Goal: Task Accomplishment & Management: Manage account settings

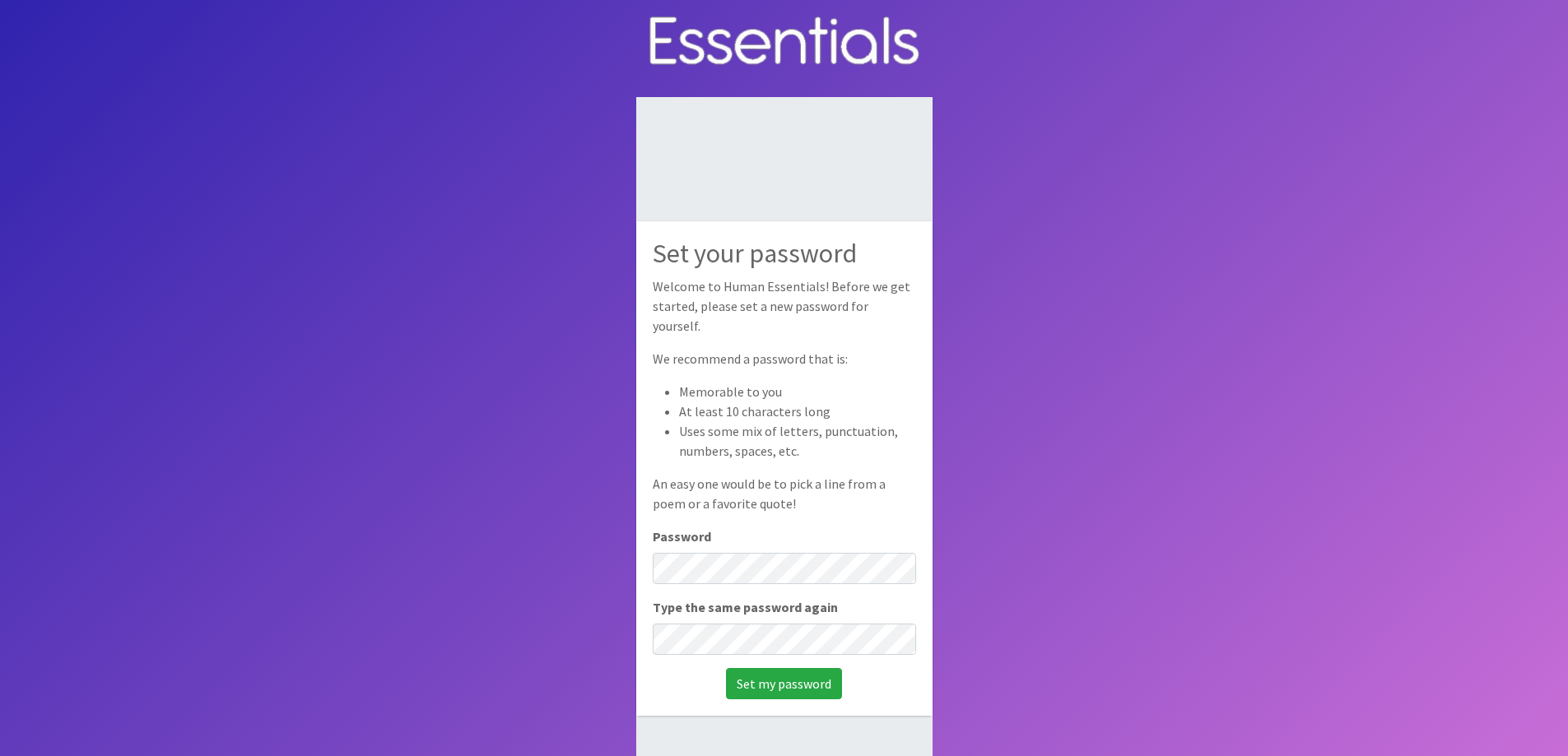
click at [778, 575] on div "Set your password Welcome to Human Essentials! Before we get started, please se…" at bounding box center [784, 468] width 296 height 493
click at [726, 668] on input "Set my password" at bounding box center [784, 684] width 116 height 32
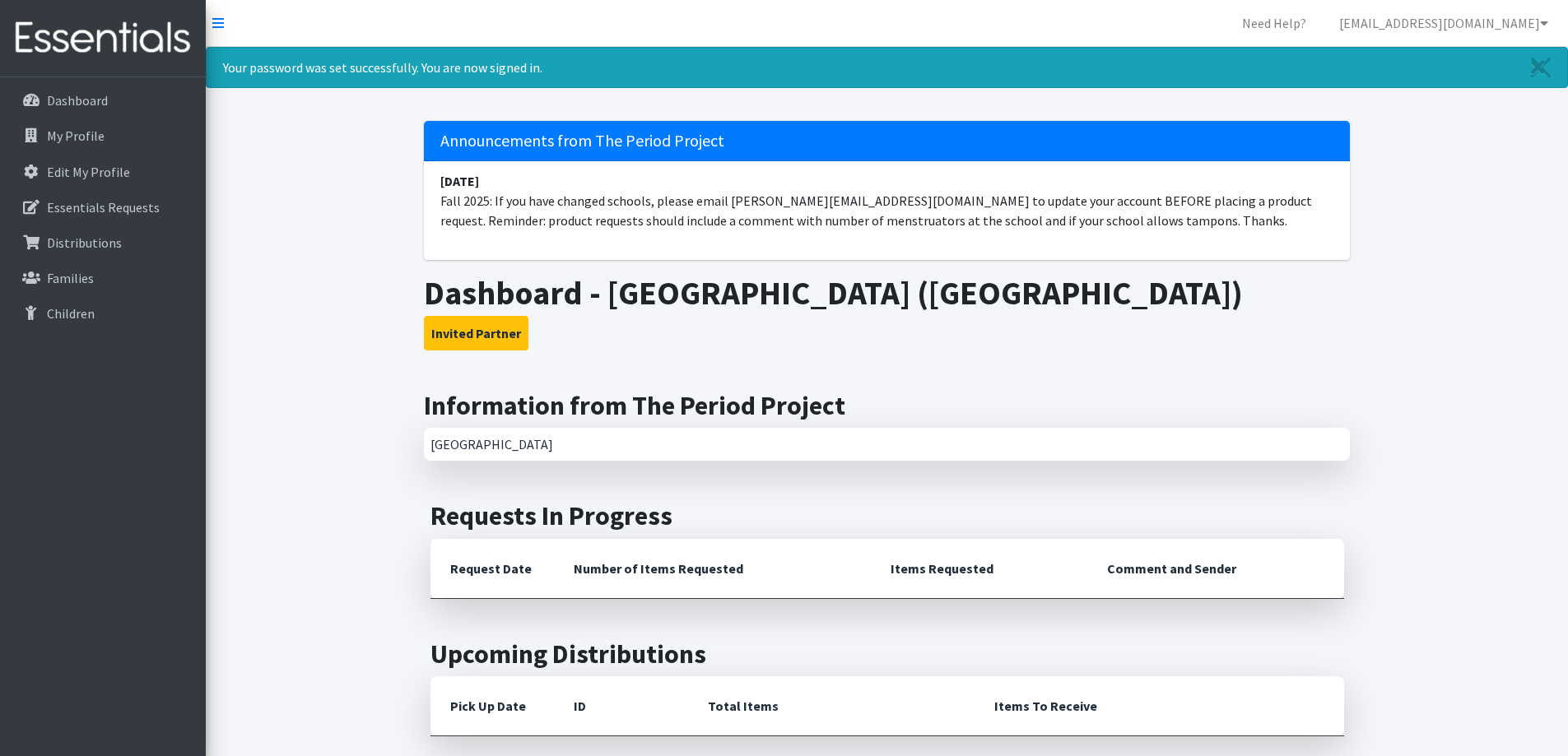
click at [544, 453] on div "[GEOGRAPHIC_DATA]" at bounding box center [887, 443] width 925 height 32
click at [565, 443] on div "[GEOGRAPHIC_DATA]" at bounding box center [887, 443] width 925 height 32
click at [102, 112] on link "Dashboard" at bounding box center [102, 100] width 192 height 32
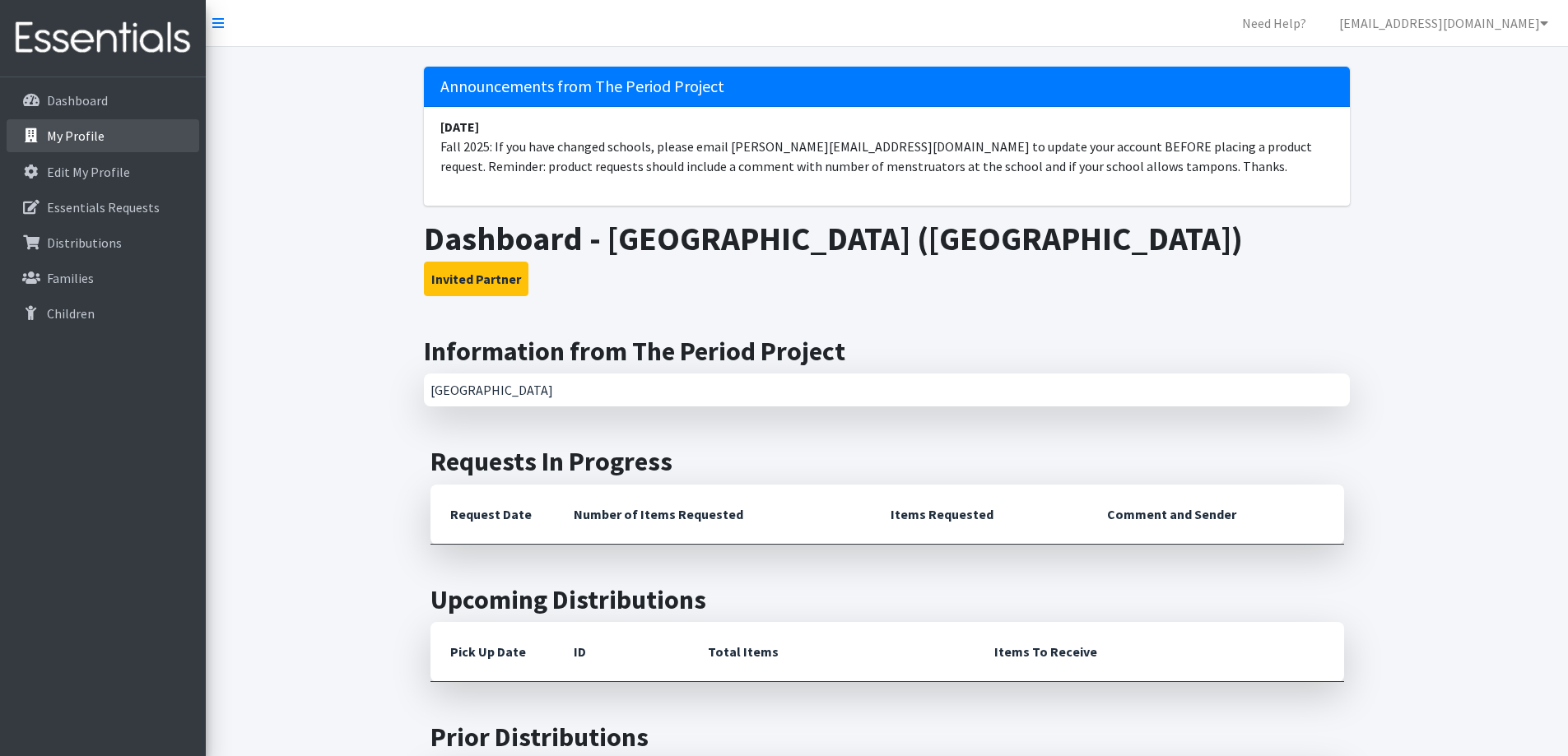
click at [111, 142] on link "My Profile" at bounding box center [102, 135] width 192 height 32
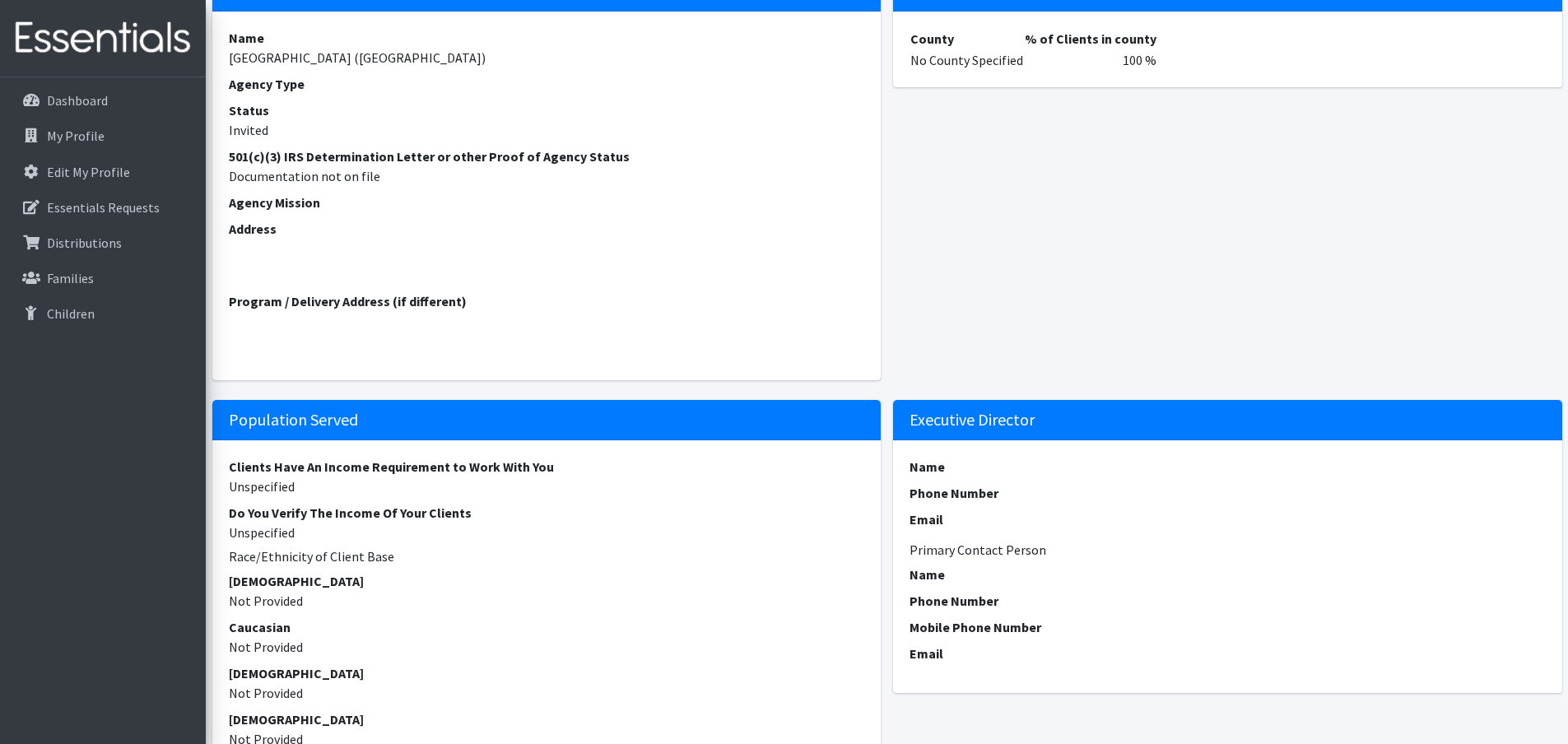
scroll to position [329, 0]
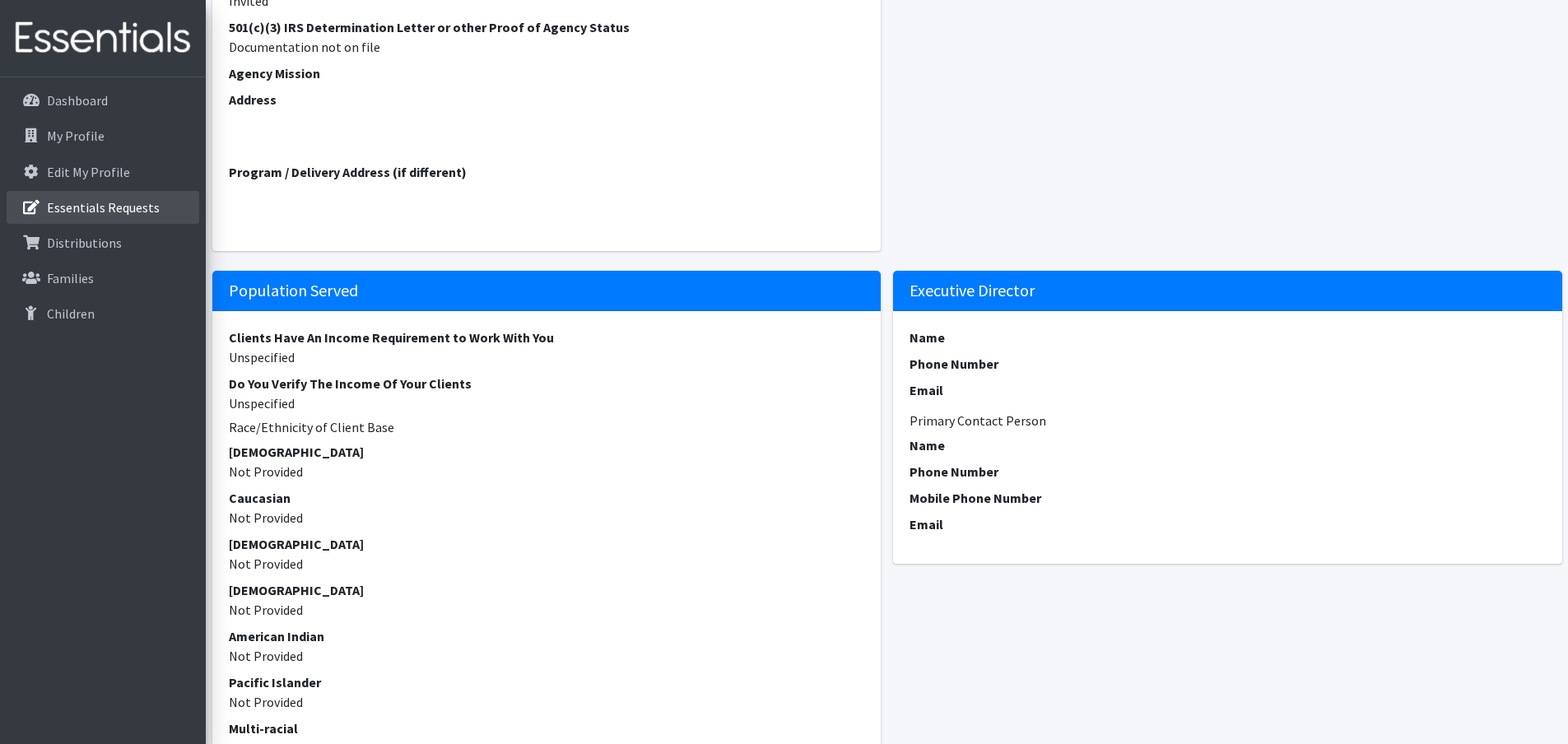
click at [130, 207] on p "Essentials Requests" at bounding box center [103, 207] width 112 height 17
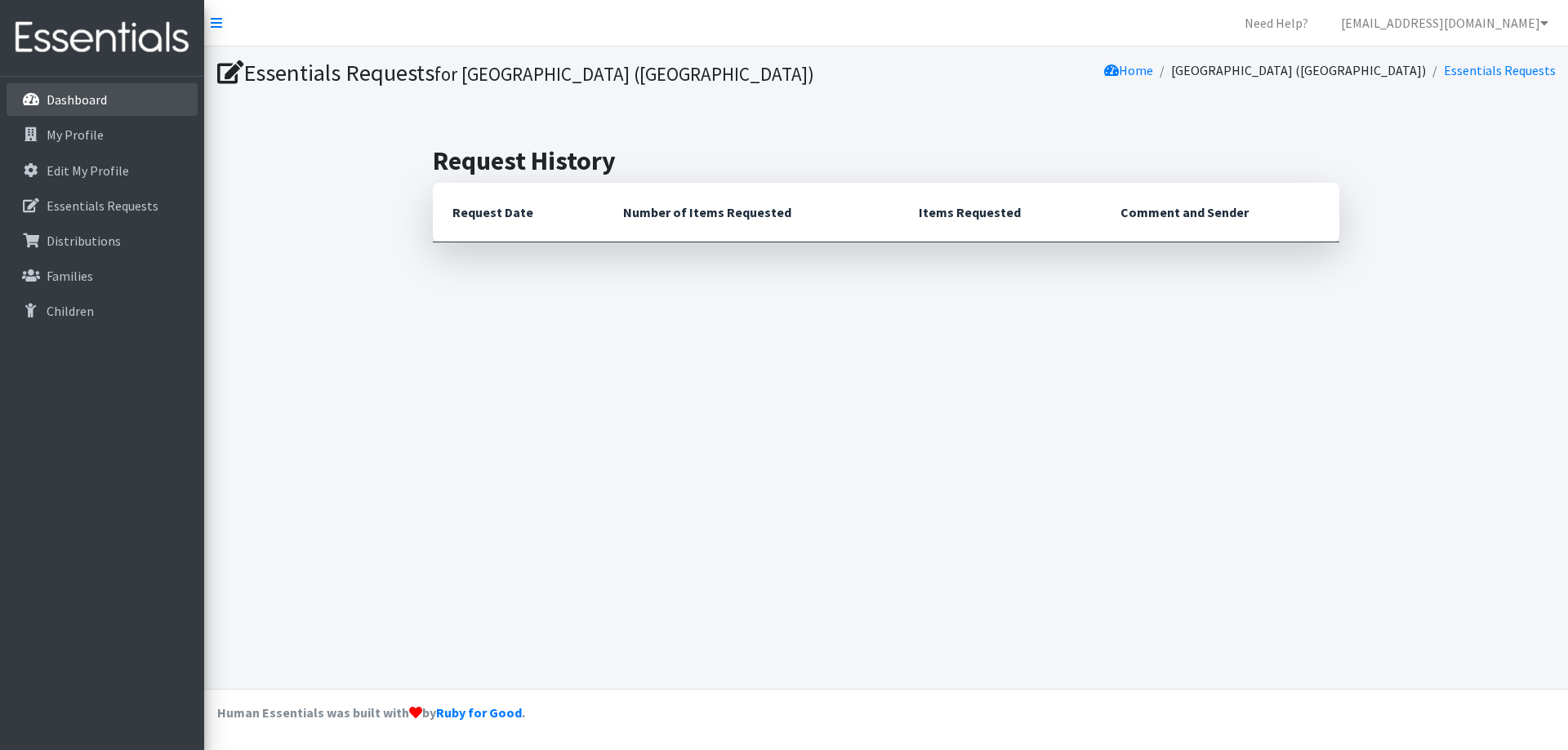
click at [76, 98] on p "Dashboard" at bounding box center [76, 99] width 60 height 17
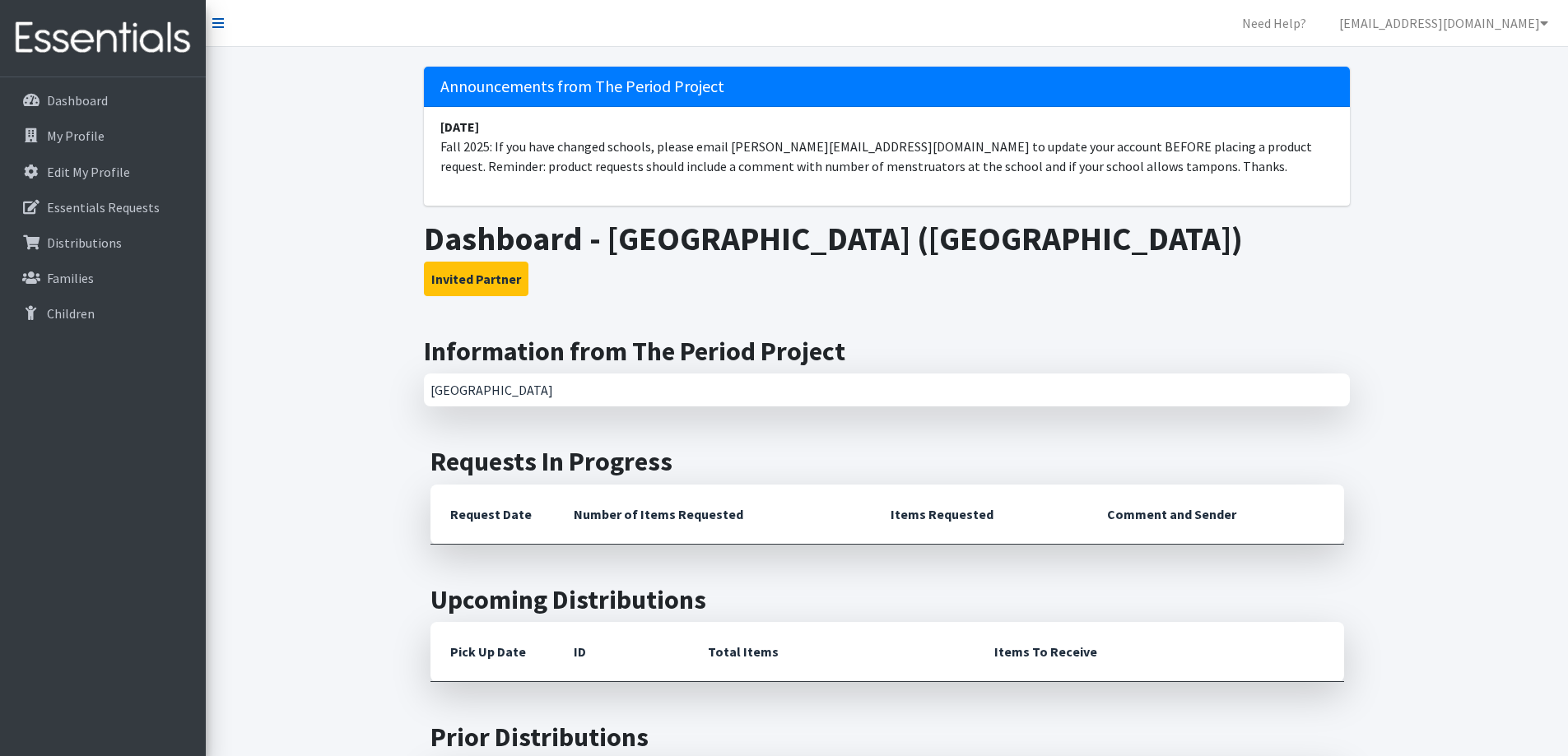
click at [215, 26] on icon at bounding box center [218, 23] width 11 height 13
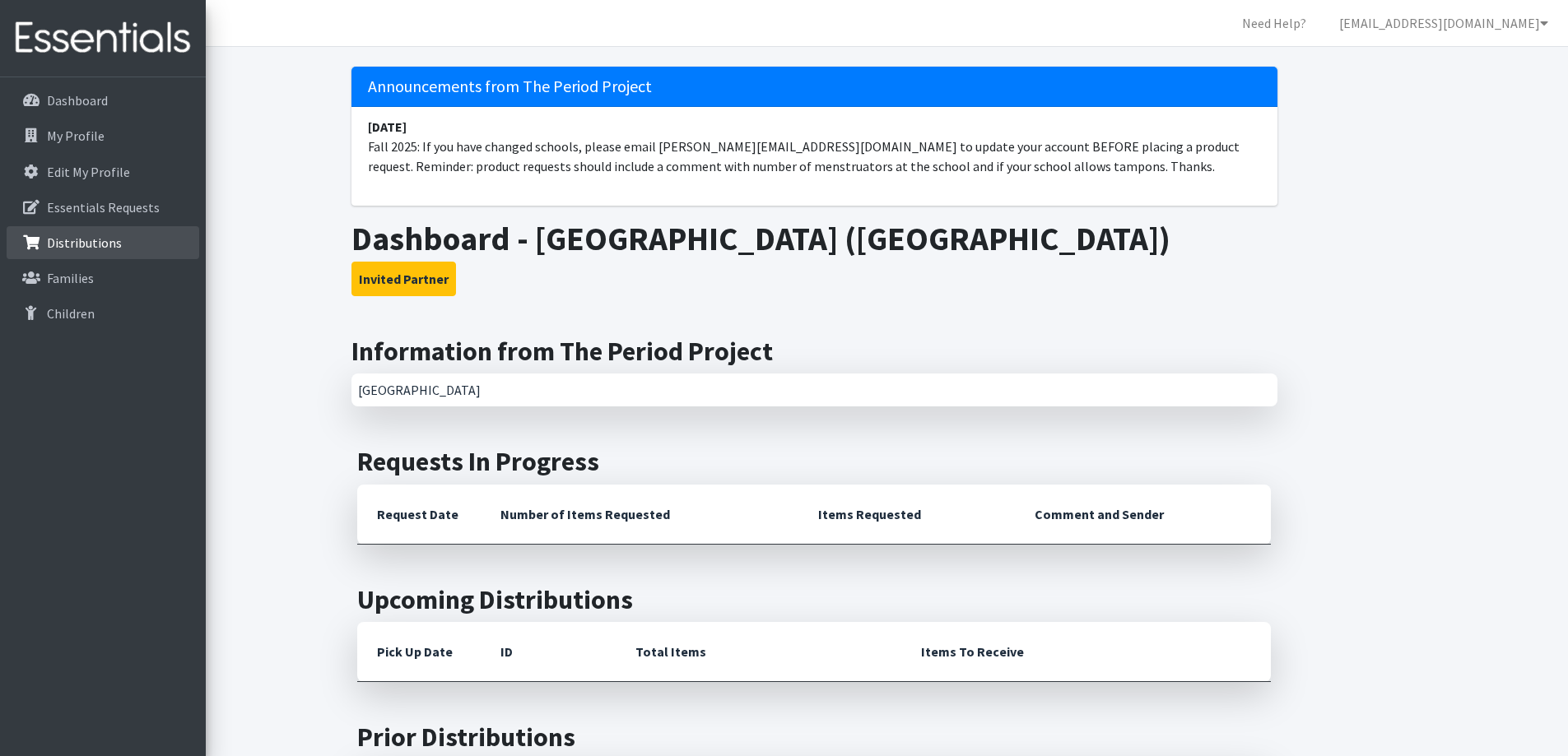
click at [47, 246] on p "Distributions" at bounding box center [47, 242] width 0 height 19
